Goal: Obtain resource: Download file/media

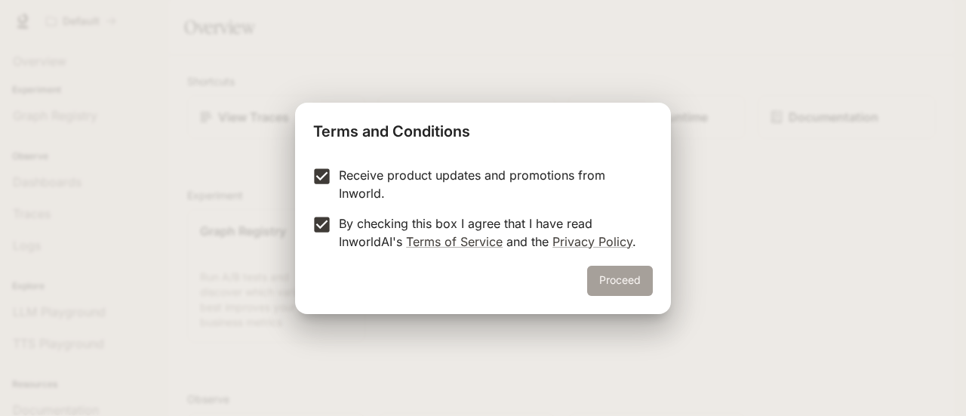
click at [605, 284] on button "Proceed" at bounding box center [620, 281] width 66 height 30
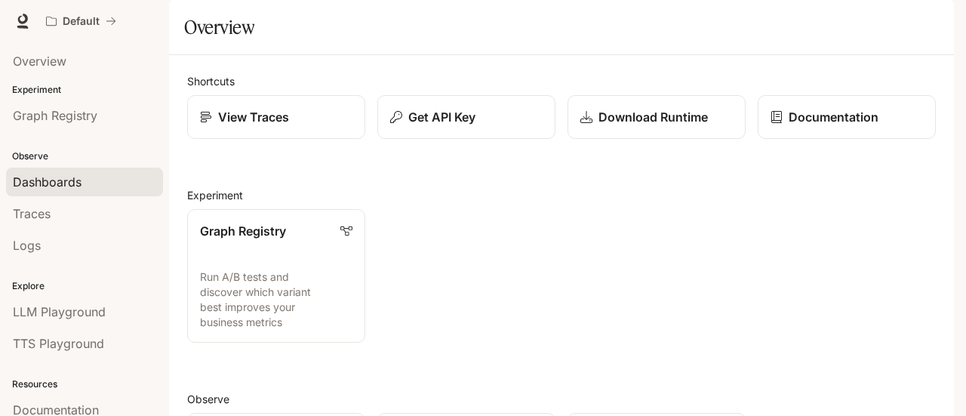
click at [48, 180] on span "Dashboards" at bounding box center [47, 182] width 69 height 18
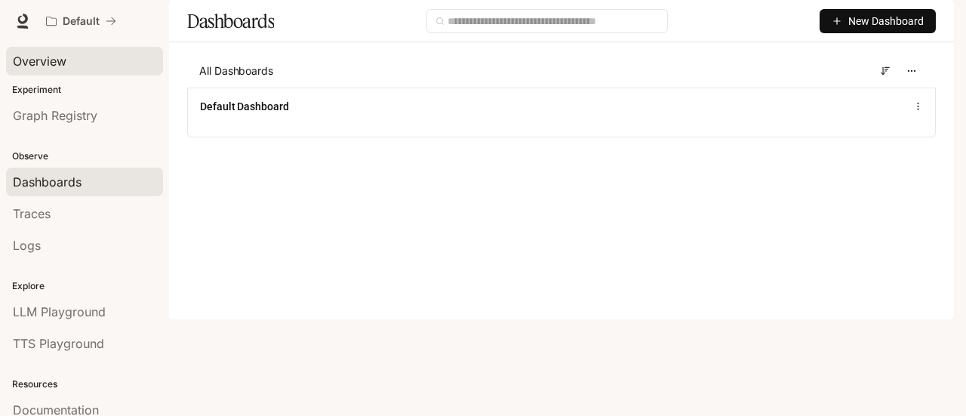
click at [37, 68] on span "Overview" at bounding box center [40, 61] width 54 height 18
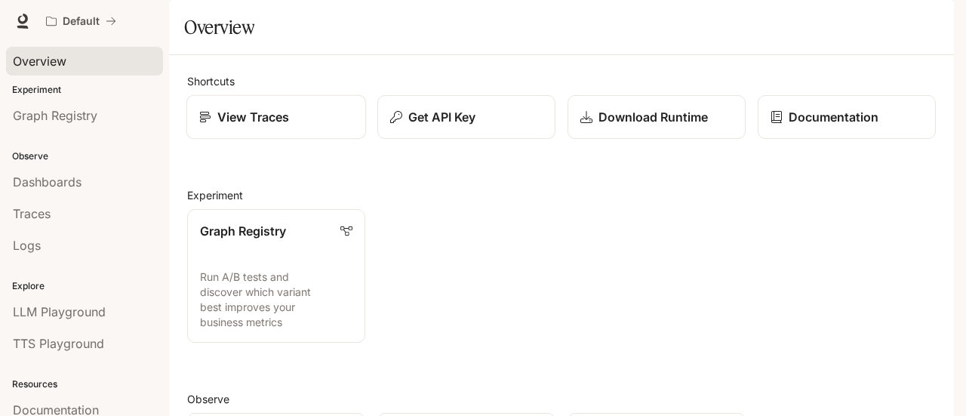
click at [224, 126] on p "View Traces" at bounding box center [253, 117] width 72 height 18
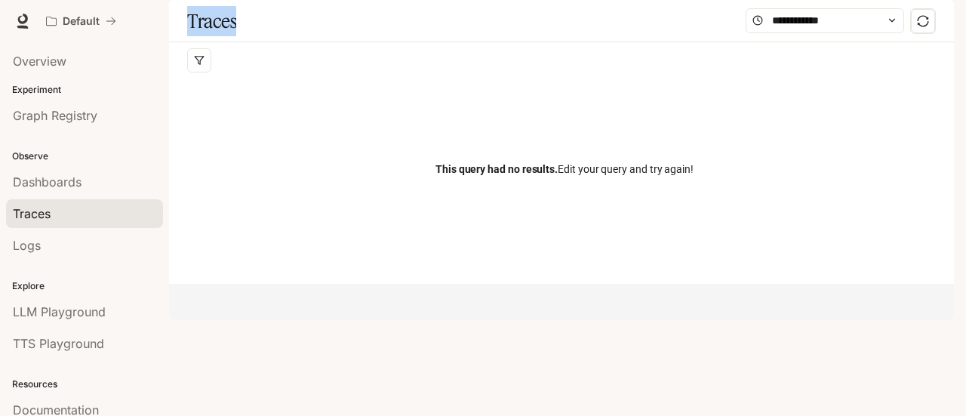
drag, startPoint x: 224, startPoint y: 152, endPoint x: 175, endPoint y: 81, distance: 86.2
click at [175, 81] on div "Traces Filters Duration MIN ms [PERSON_NAME] ms Clear All Status Clear All App …" at bounding box center [561, 142] width 785 height 284
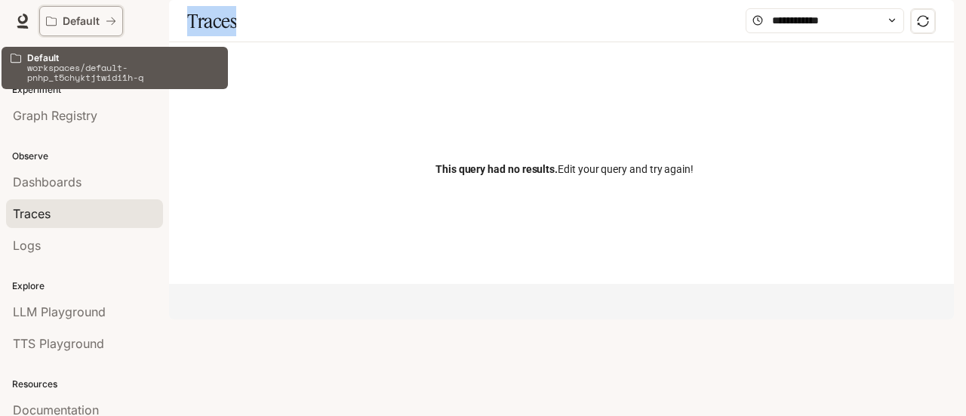
click at [76, 18] on p "Default" at bounding box center [81, 21] width 37 height 13
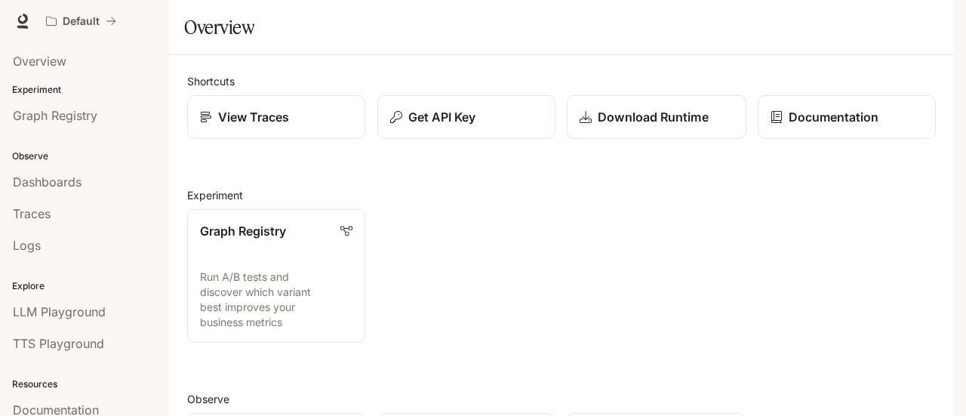
click at [667, 126] on p "Download Runtime" at bounding box center [653, 117] width 110 height 18
